Goal: Transaction & Acquisition: Download file/media

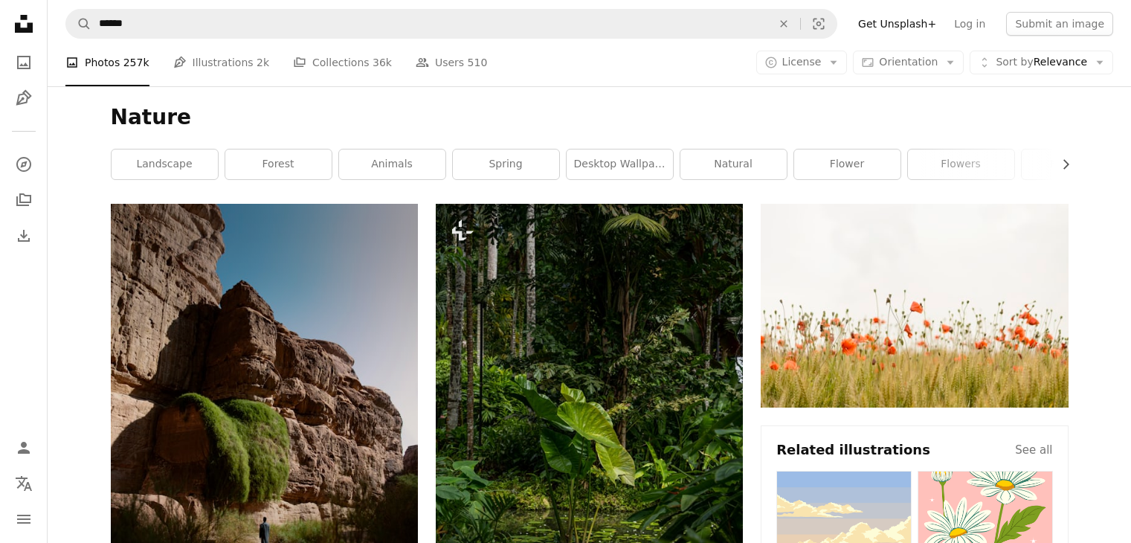
scroll to position [22758, 0]
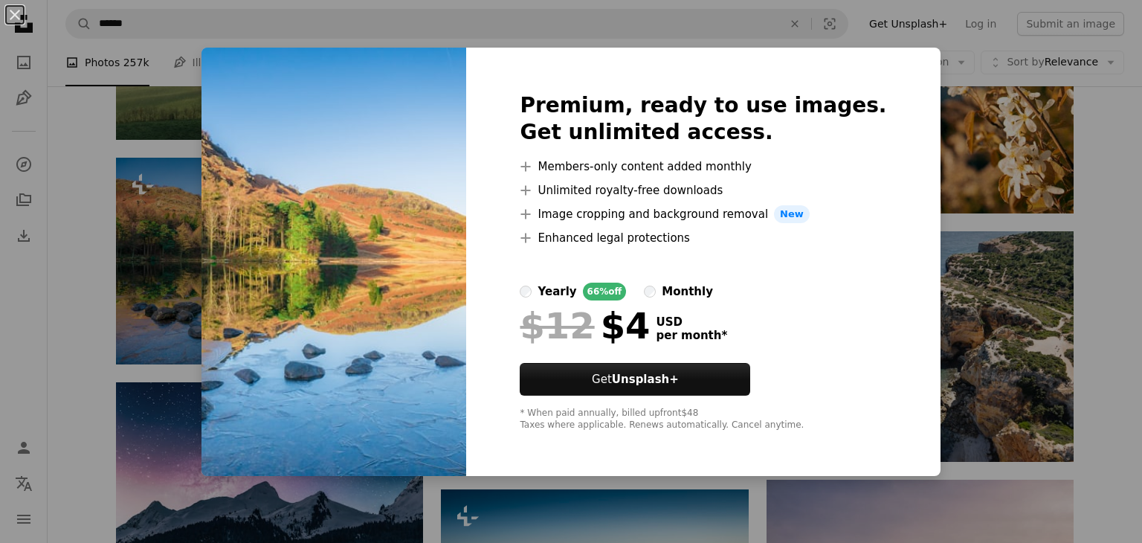
click at [957, 109] on div "An X shape Premium, ready to use images. Get unlimited access. A plus sign Memb…" at bounding box center [571, 271] width 1142 height 543
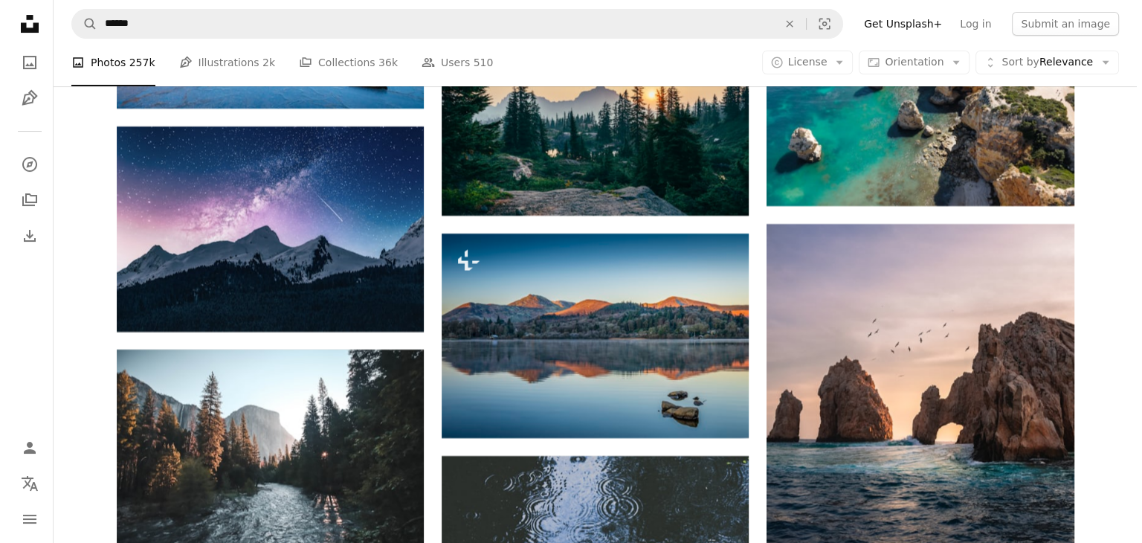
scroll to position [23018, 0]
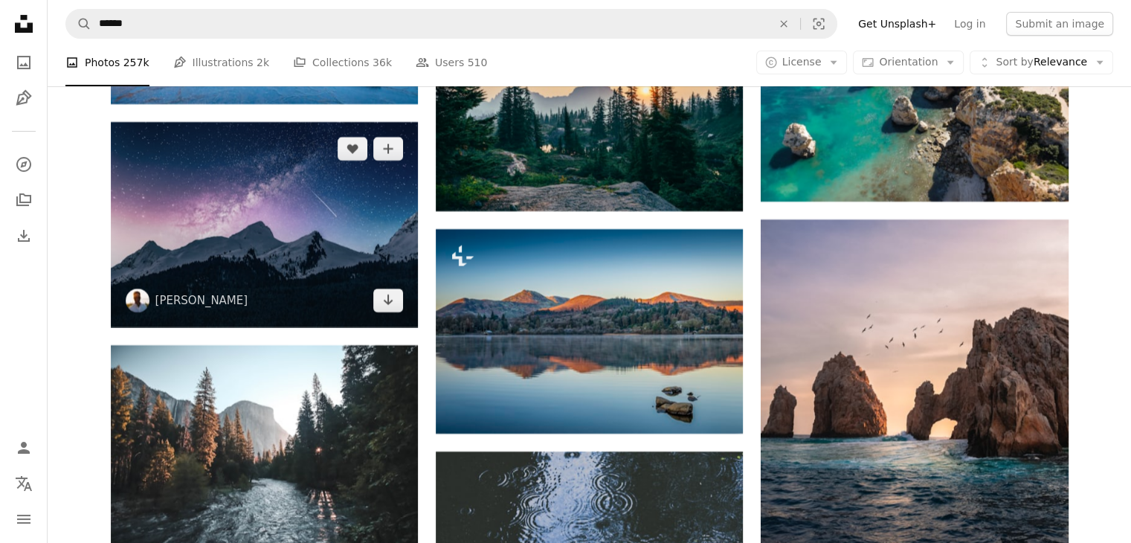
click at [306, 250] on img at bounding box center [264, 224] width 307 height 205
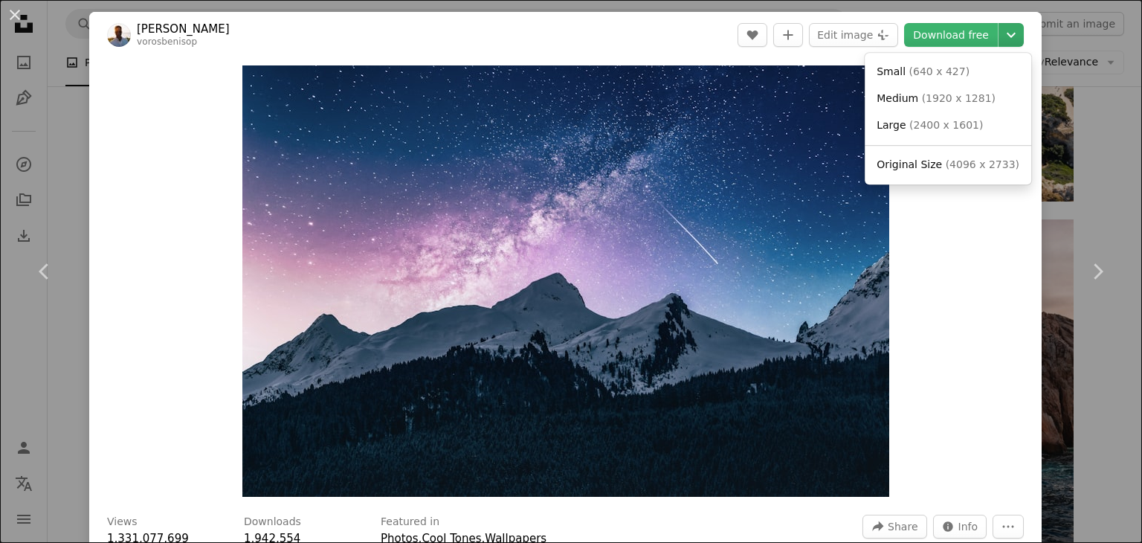
click at [1007, 33] on icon "Choose download size" at bounding box center [1011, 35] width 9 height 5
click at [899, 103] on span "Medium" at bounding box center [898, 98] width 42 height 12
